Goal: Communication & Community: Participate in discussion

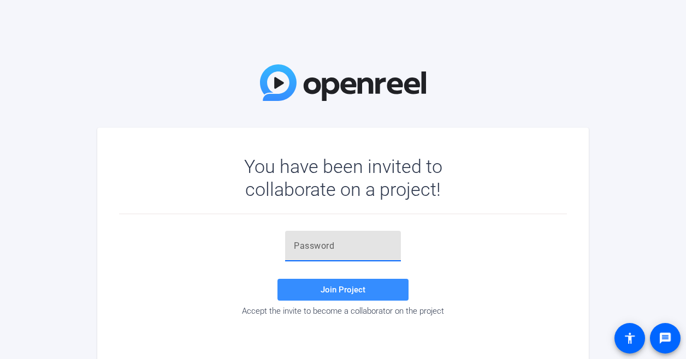
click at [345, 253] on div at bounding box center [343, 246] width 98 height 31
paste input "B6yUp2"
type input "B6yUp2"
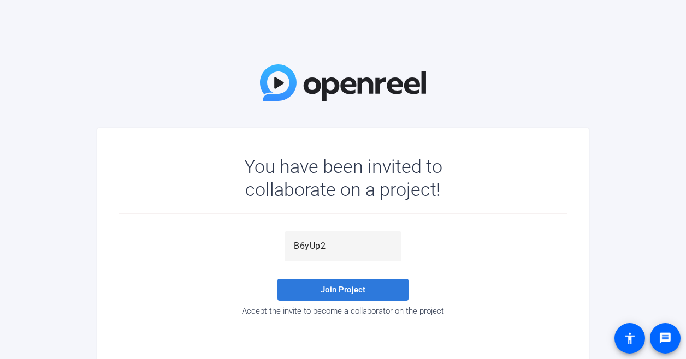
click at [348, 287] on span "Join Project" at bounding box center [342, 290] width 45 height 10
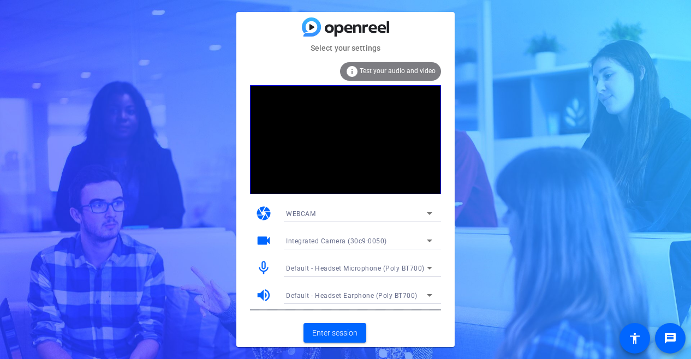
click at [414, 322] on mat-card-actions "Enter session" at bounding box center [345, 333] width 218 height 28
click at [353, 328] on span "Enter session" at bounding box center [334, 333] width 45 height 11
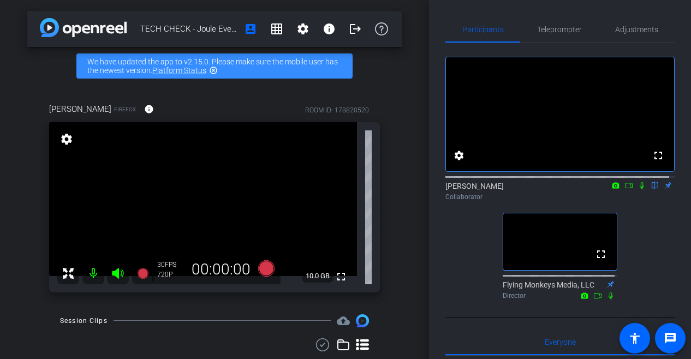
click at [475, 240] on div "fullscreen settings [PERSON_NAME] flip Collaborator fullscreen Flying Monkeys M…" at bounding box center [559, 173] width 229 height 261
click at [625, 189] on icon at bounding box center [629, 186] width 9 height 8
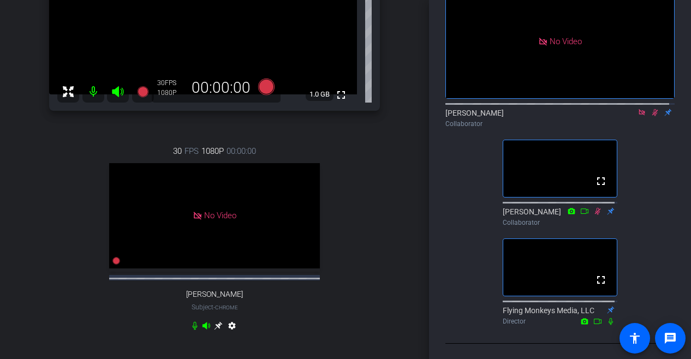
scroll to position [68, 0]
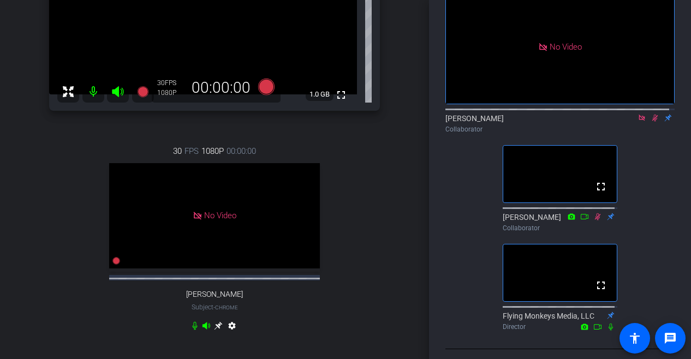
click at [651, 122] on icon at bounding box center [655, 118] width 9 height 8
click at [653, 122] on icon at bounding box center [655, 118] width 4 height 7
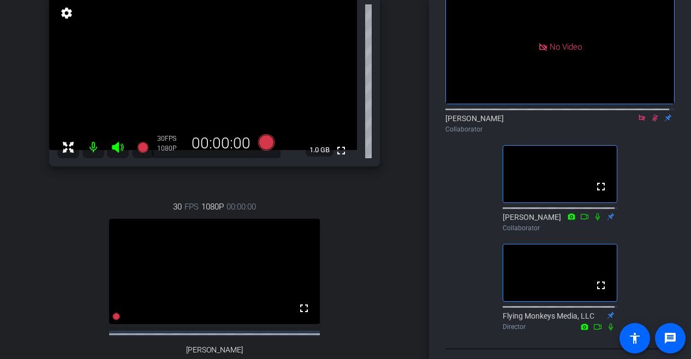
scroll to position [125, 0]
click at [652, 122] on icon at bounding box center [655, 118] width 6 height 7
click at [651, 122] on icon at bounding box center [655, 118] width 9 height 8
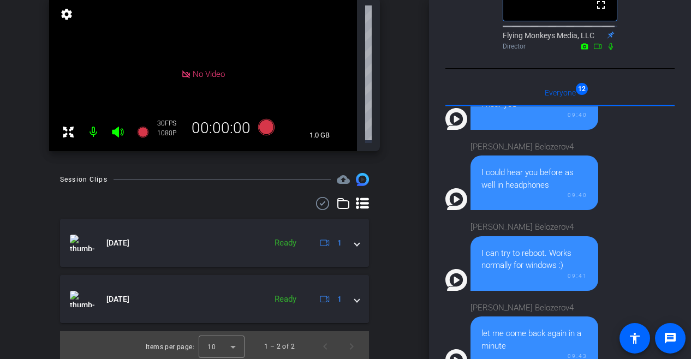
scroll to position [205, 0]
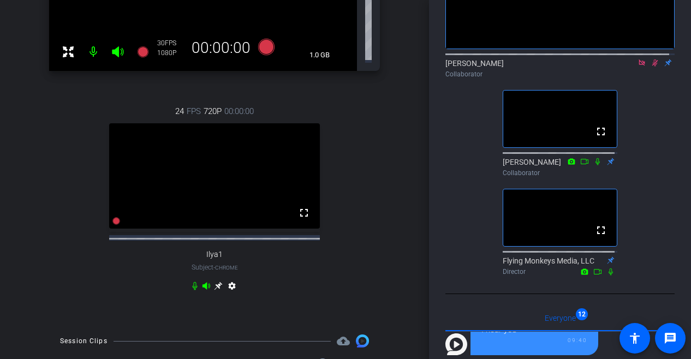
scroll to position [118, 0]
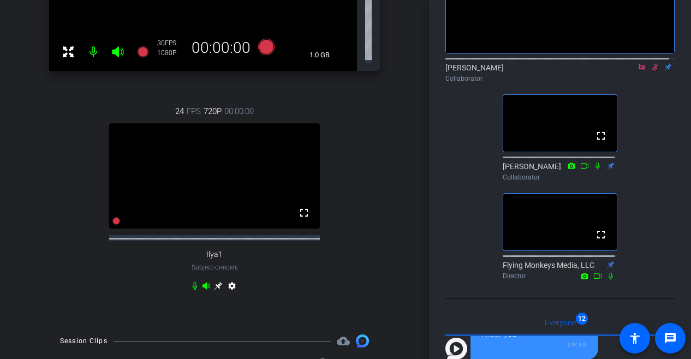
click at [651, 71] on icon at bounding box center [655, 67] width 9 height 8
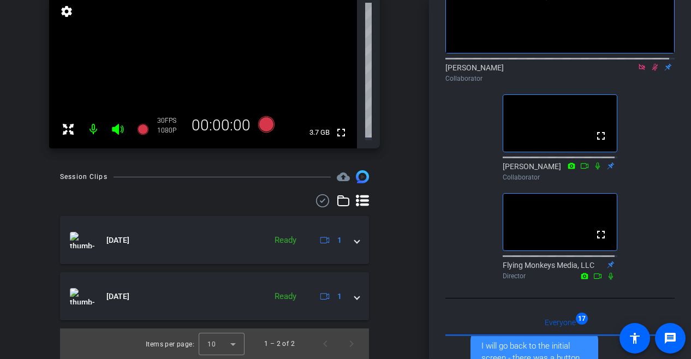
scroll to position [144, 0]
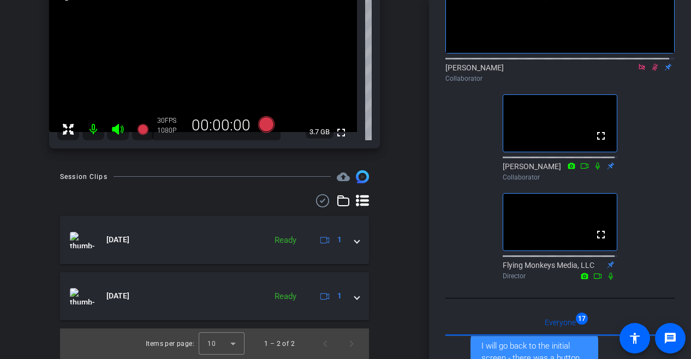
click at [651, 71] on icon at bounding box center [655, 67] width 9 height 8
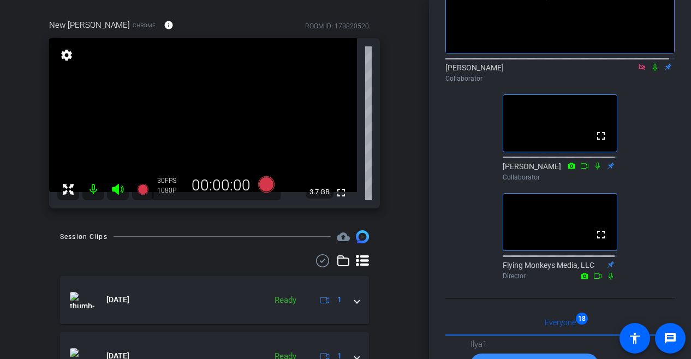
scroll to position [0, 0]
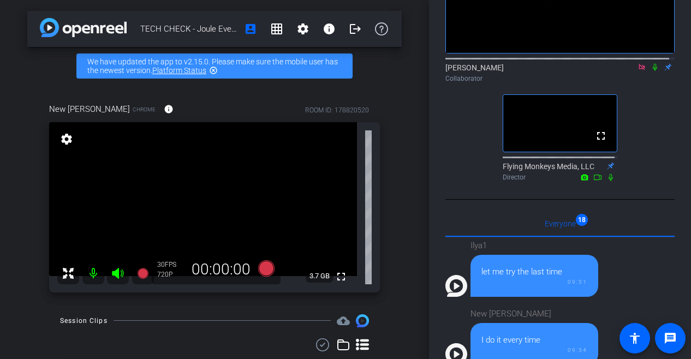
click at [656, 122] on div "No Video [PERSON_NAME] Collaborator fullscreen Flying Monkeys Media, LLC Direct…" at bounding box center [559, 55] width 229 height 261
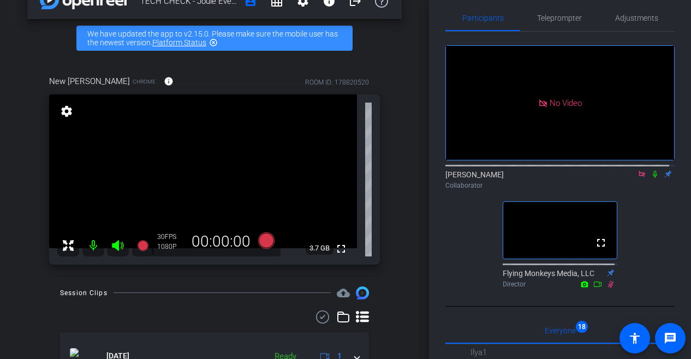
scroll to position [11, 0]
